Goal: Complete application form

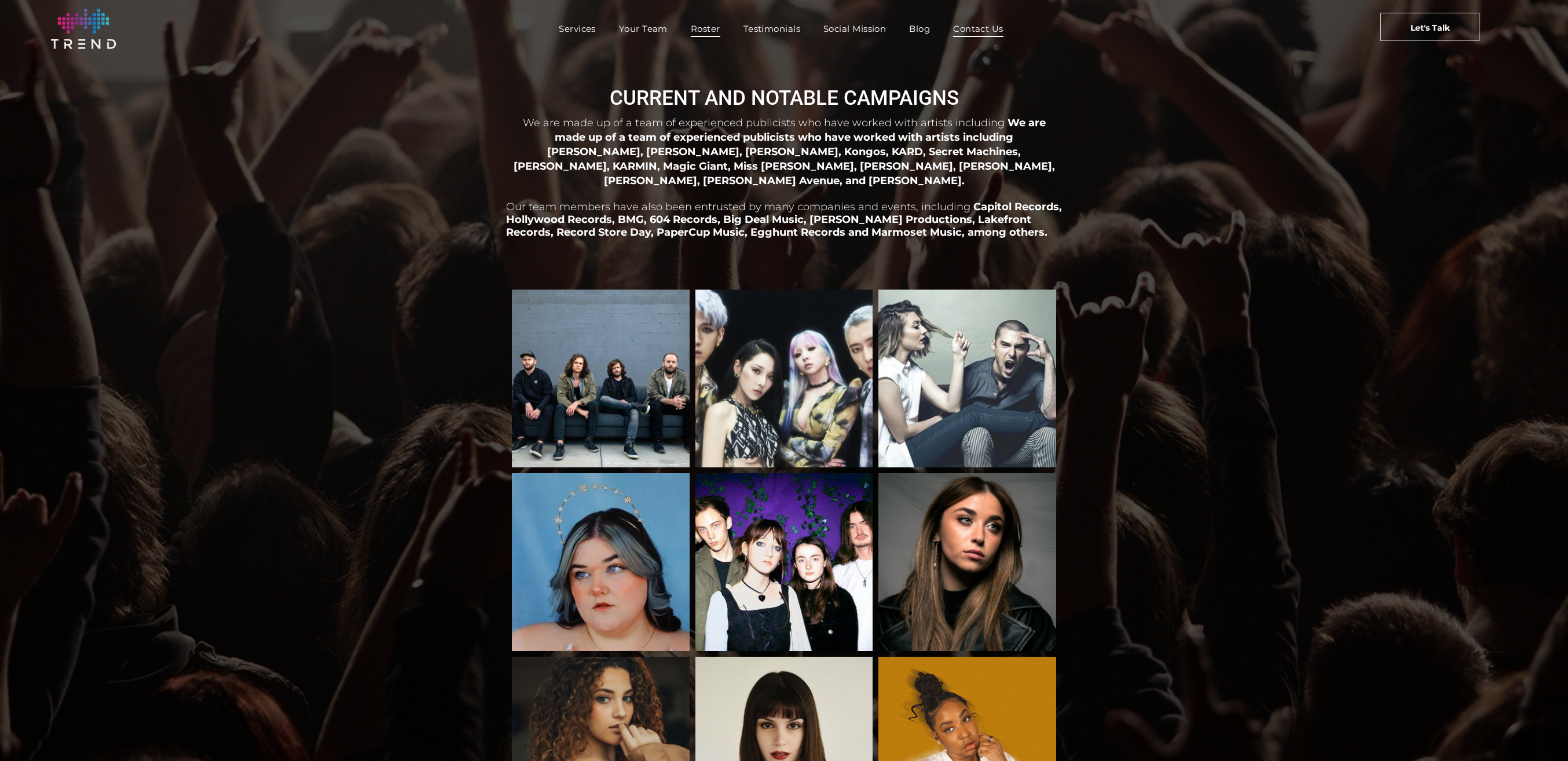
click at [990, 27] on span "Contact Us" at bounding box center [978, 28] width 50 height 16
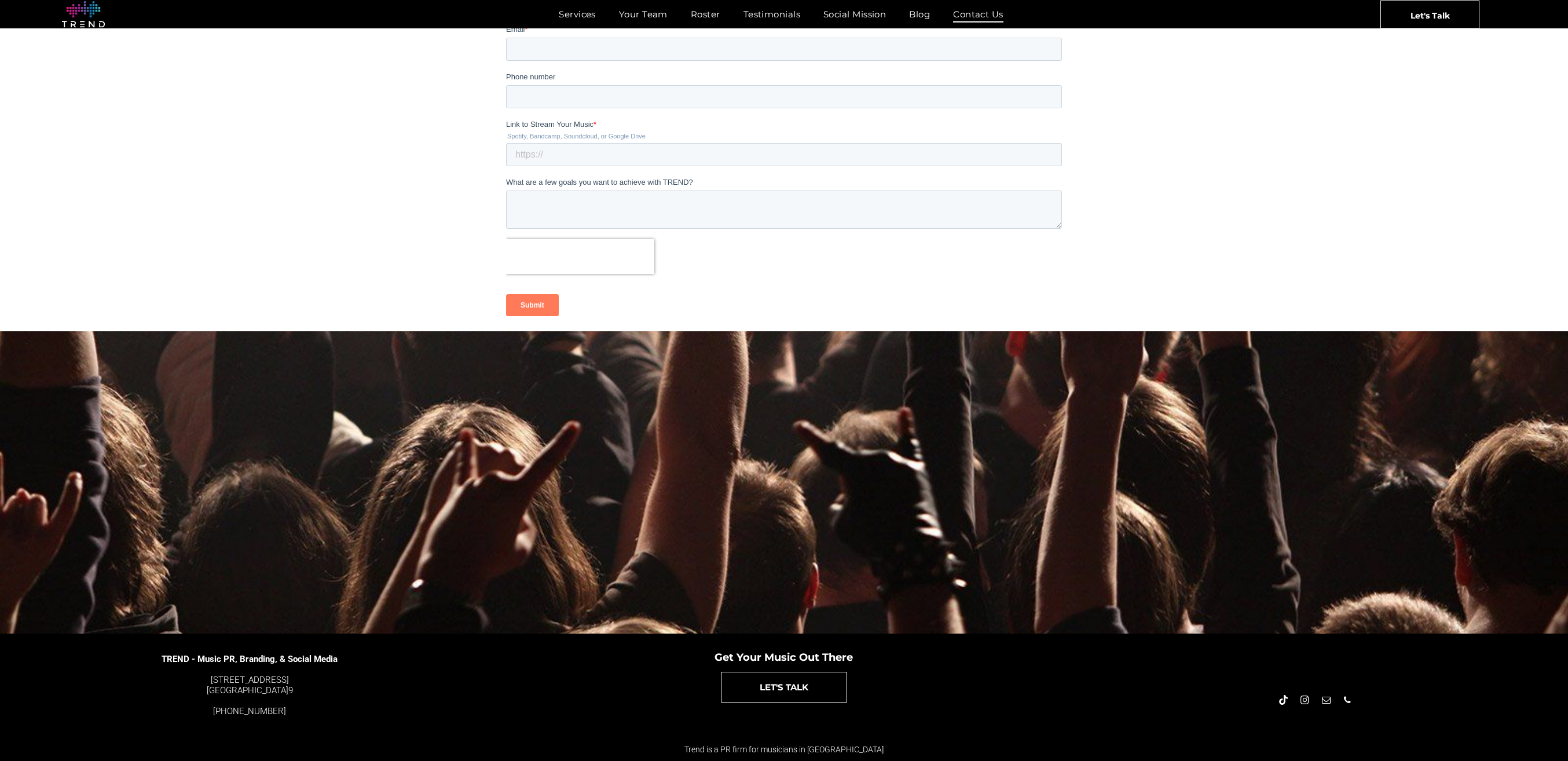
scroll to position [25, 0]
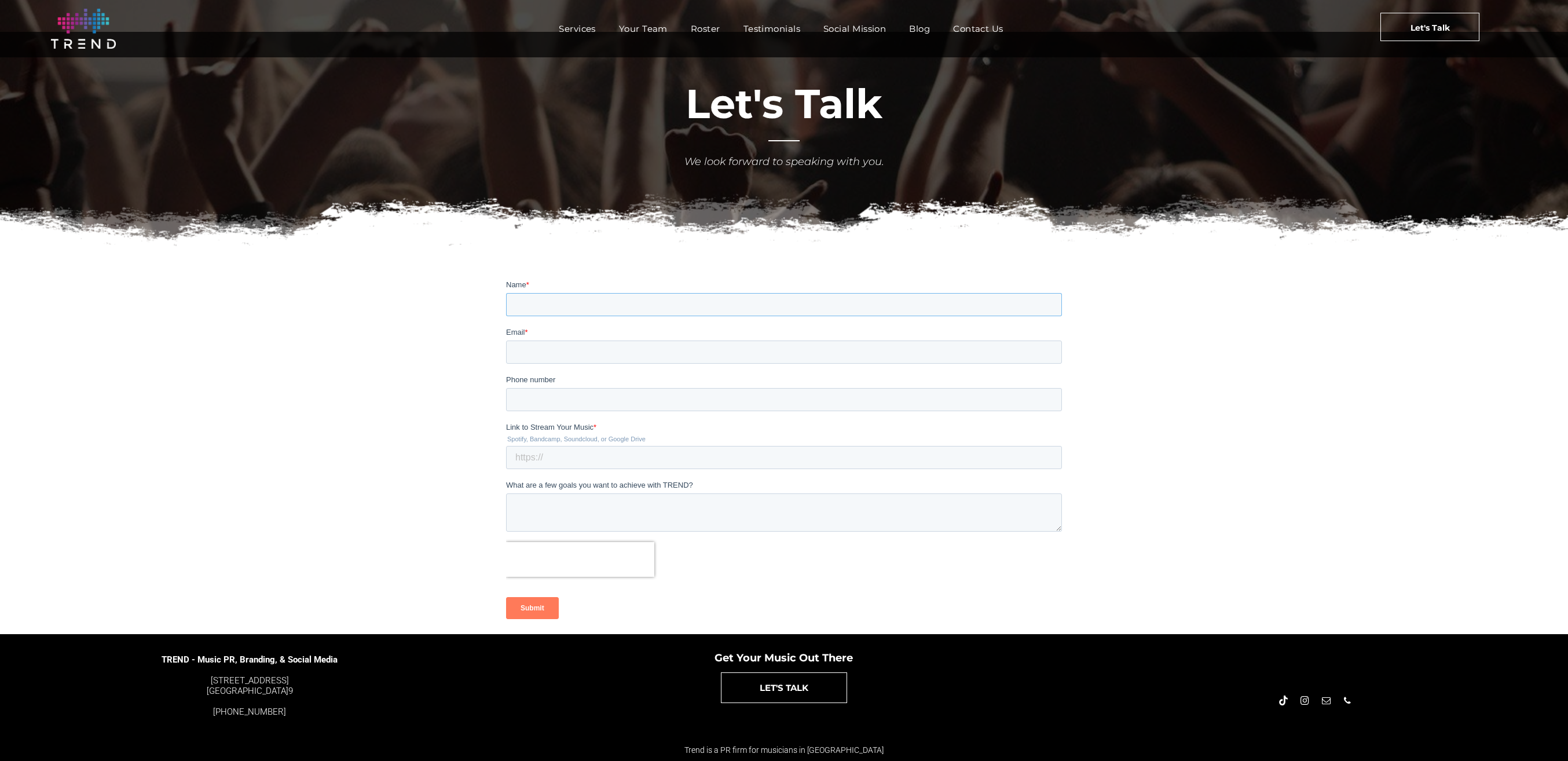
click at [604, 299] on input "Name *" at bounding box center [784, 304] width 556 height 23
type input "Armia"
click at [581, 354] on input "Email *" at bounding box center [784, 351] width 556 height 23
type input "armia@vessbroz.com"
click at [567, 392] on input "Phone number" at bounding box center [784, 399] width 556 height 23
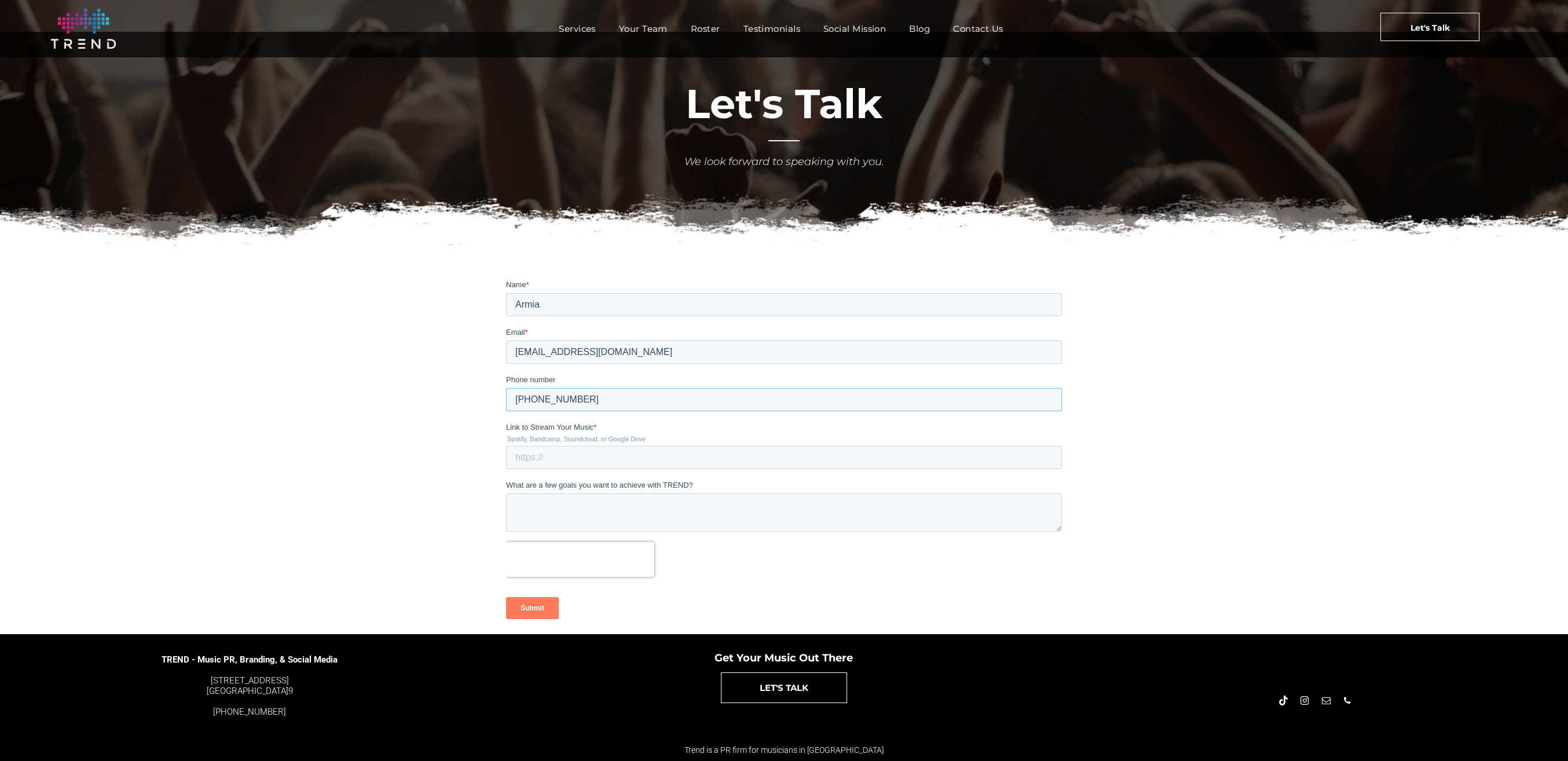
type input "+31657728915"
click at [559, 459] on input "Link to Stream Your Music *" at bounding box center [784, 457] width 556 height 23
paste input "https://open.spotify.com/track/6XVP3J0QUn23IEvfHa0jXp?si=1adba92d3e71446b"
type input "https://open.spotify.com/track/6XVP3J0QUn23IEvfHa0jXp?si=1adba92d3e71446b"
click at [593, 503] on textarea "What are a few goals you want to achieve with TREND?" at bounding box center [784, 512] width 556 height 38
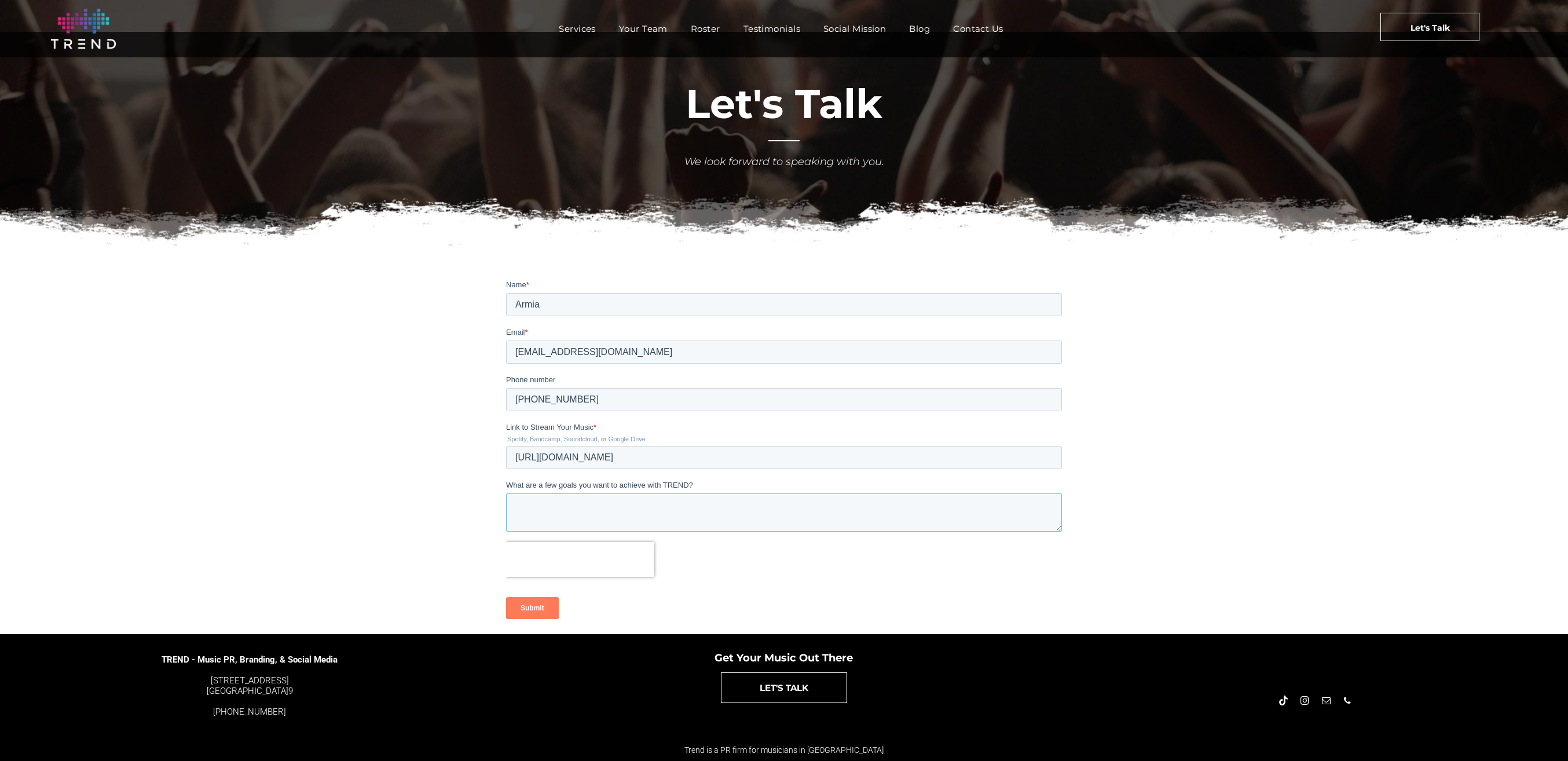
paste textarea "I hope this message finds you well. My name is Armia, and together with my brot…"
type textarea "I hope this message finds you well. My name is Armia, and together with my brot…"
click at [541, 609] on input "Submit" at bounding box center [532, 607] width 53 height 22
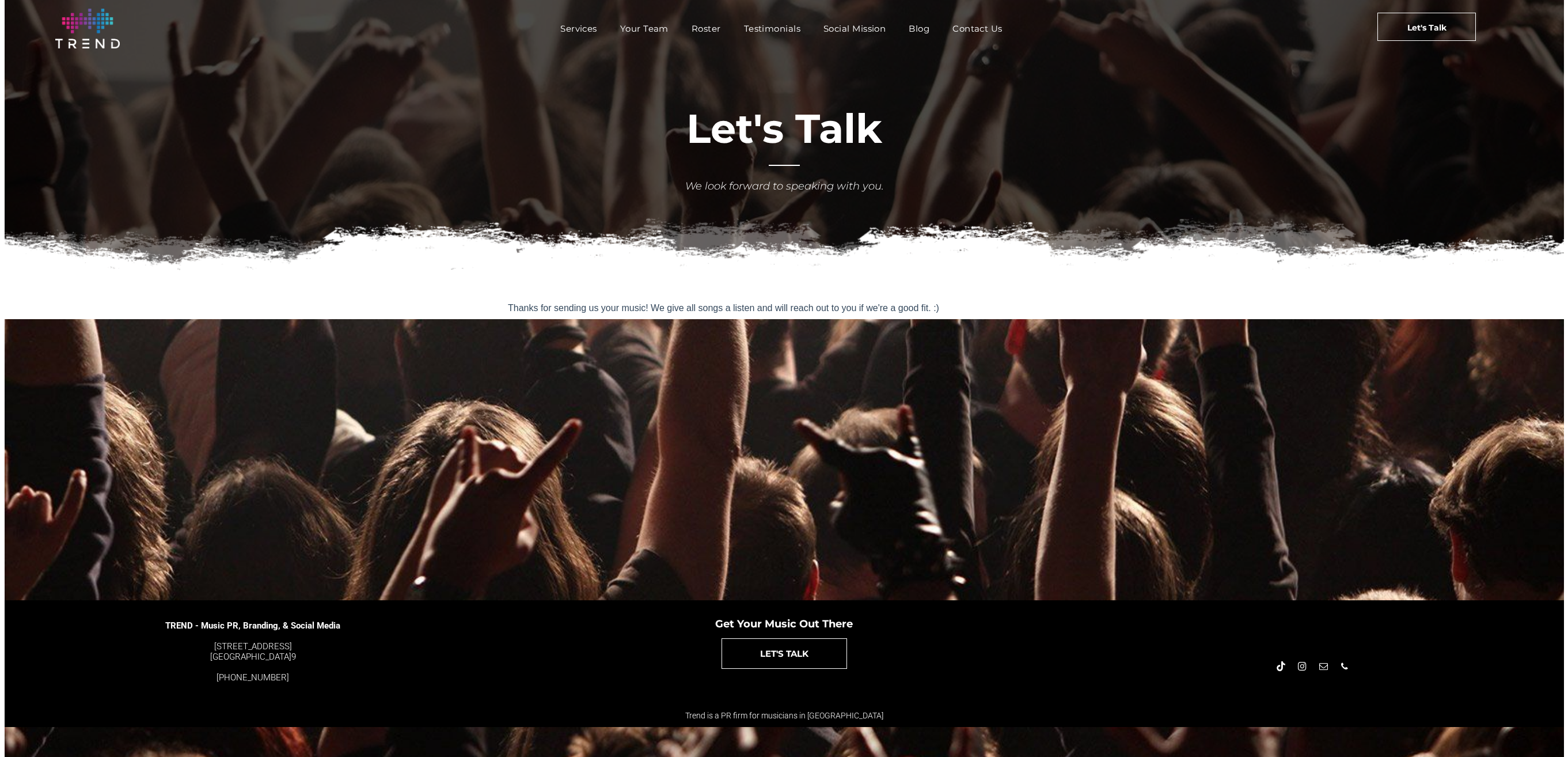
scroll to position [0, 0]
